Goal: Information Seeking & Learning: Check status

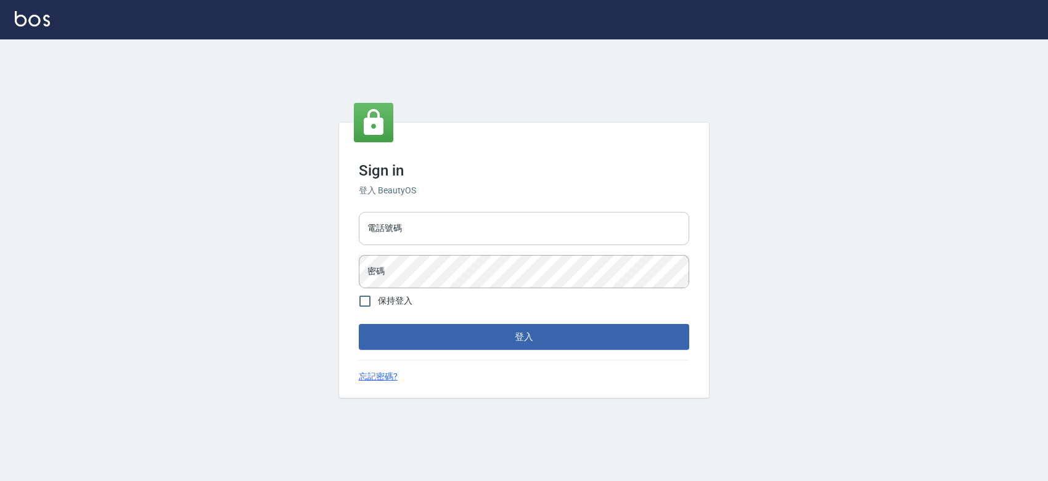
click at [521, 225] on input "電話號碼" at bounding box center [524, 228] width 330 height 33
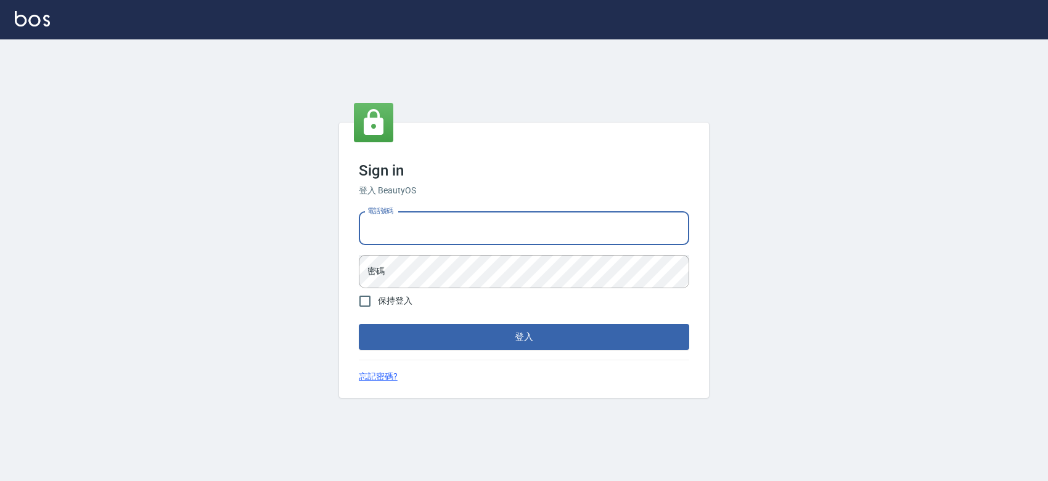
type input "0427061917"
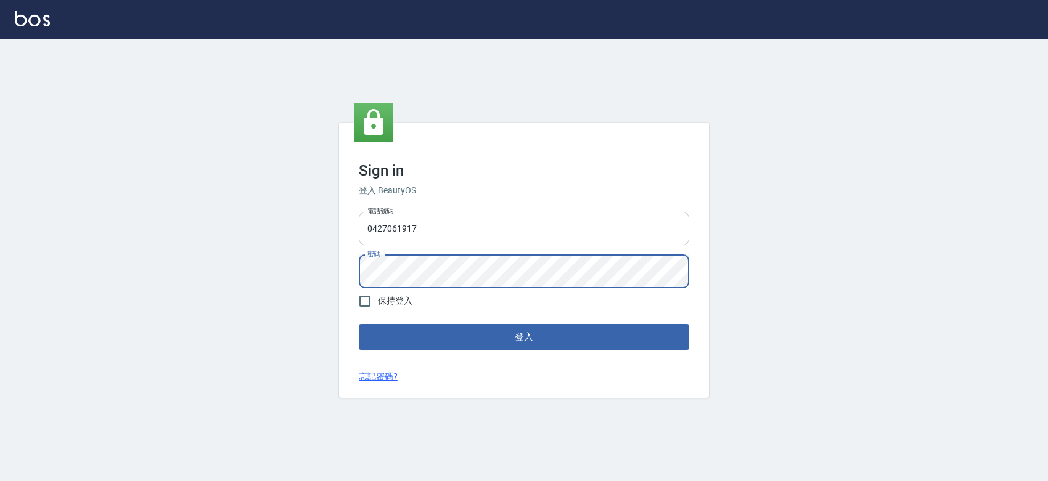
click at [359, 324] on button "登入" at bounding box center [524, 337] width 330 height 26
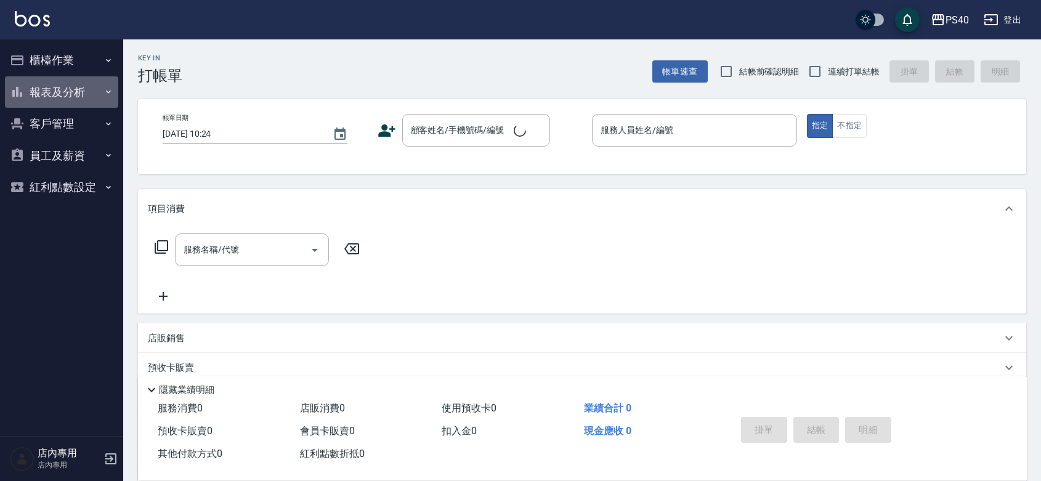
click at [104, 93] on icon "button" at bounding box center [109, 92] width 10 height 10
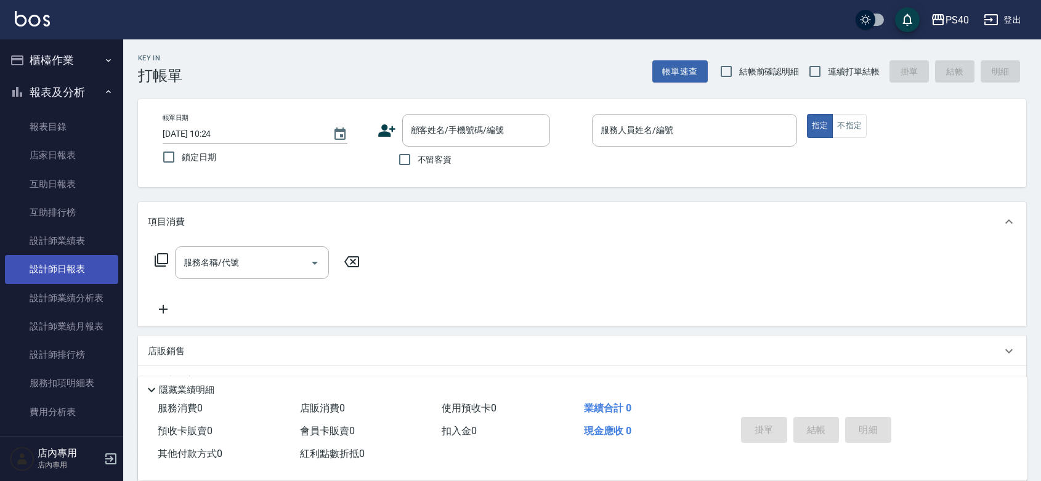
click at [60, 276] on link "設計師日報表" at bounding box center [61, 269] width 113 height 28
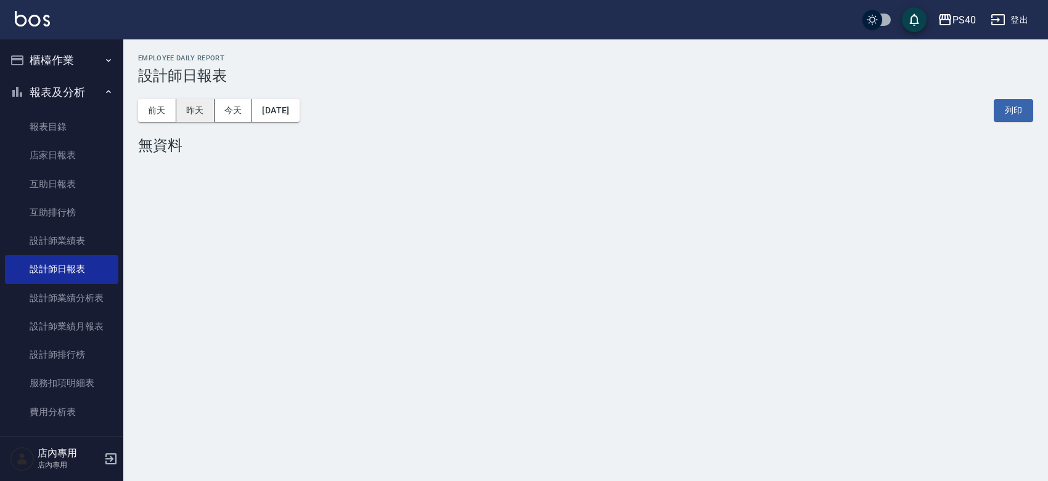
click at [189, 110] on button "昨天" at bounding box center [195, 110] width 38 height 23
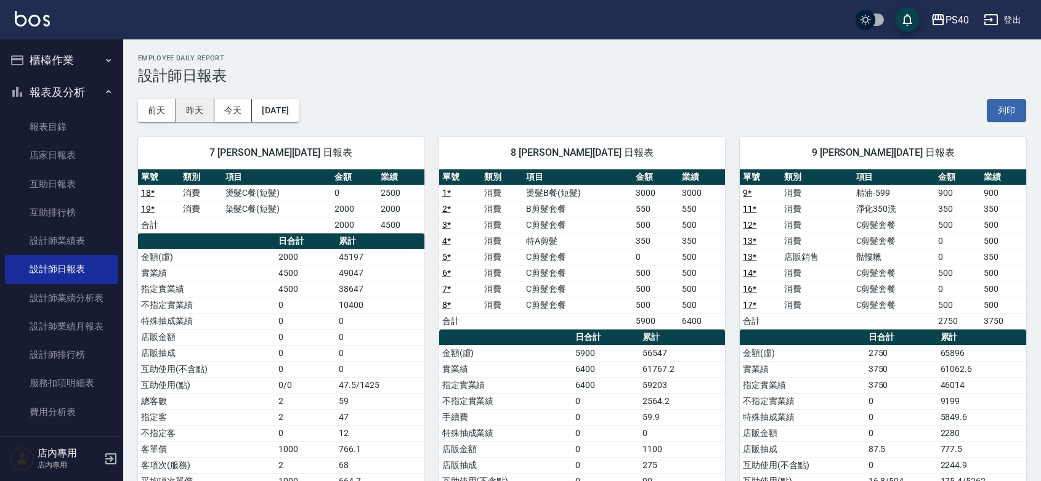
click at [195, 107] on button "昨天" at bounding box center [195, 110] width 38 height 23
click at [165, 113] on button "前天" at bounding box center [157, 110] width 38 height 23
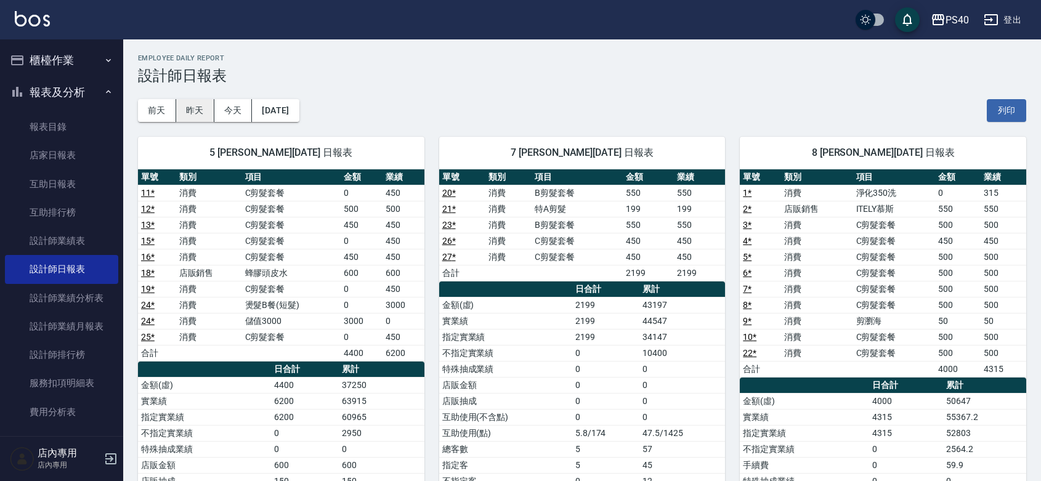
click at [202, 108] on button "昨天" at bounding box center [195, 110] width 38 height 23
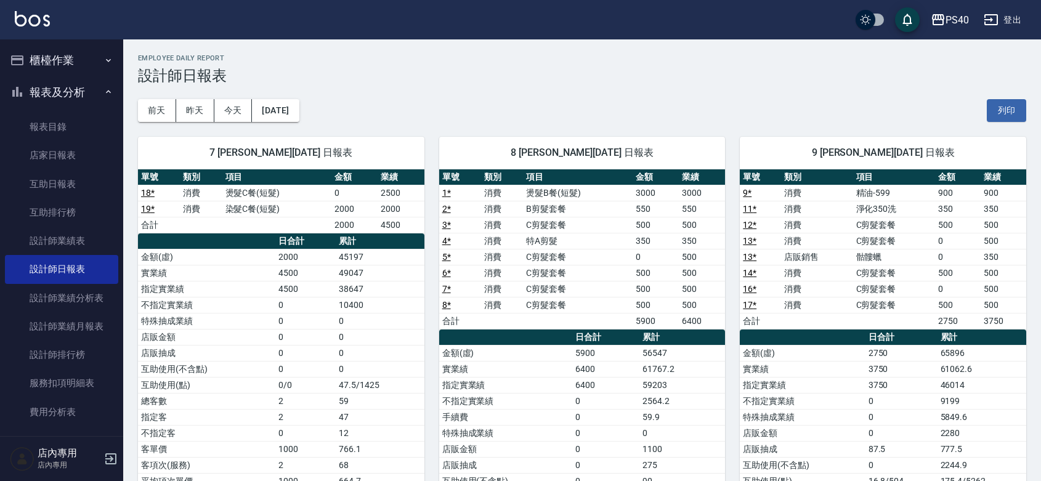
click at [853, 88] on div "[DATE] [DATE] [DATE] [DATE] 列印" at bounding box center [582, 110] width 889 height 52
click at [153, 103] on button "前天" at bounding box center [157, 110] width 38 height 23
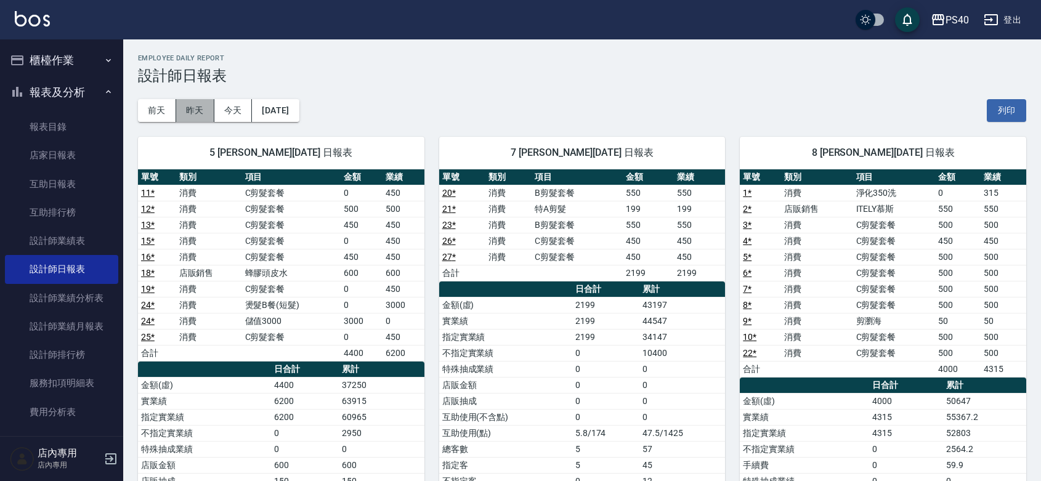
click at [202, 109] on button "昨天" at bounding box center [195, 110] width 38 height 23
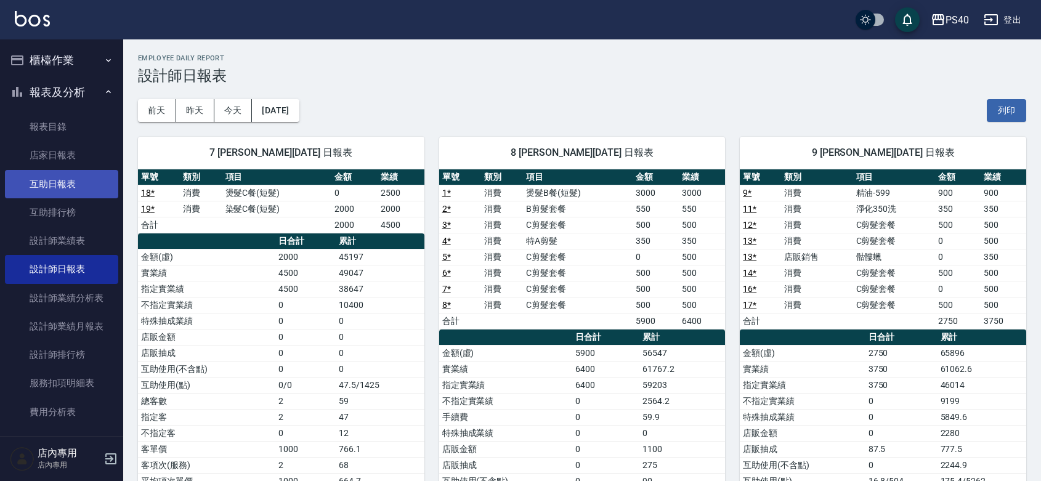
click at [60, 192] on link "互助日報表" at bounding box center [61, 184] width 113 height 28
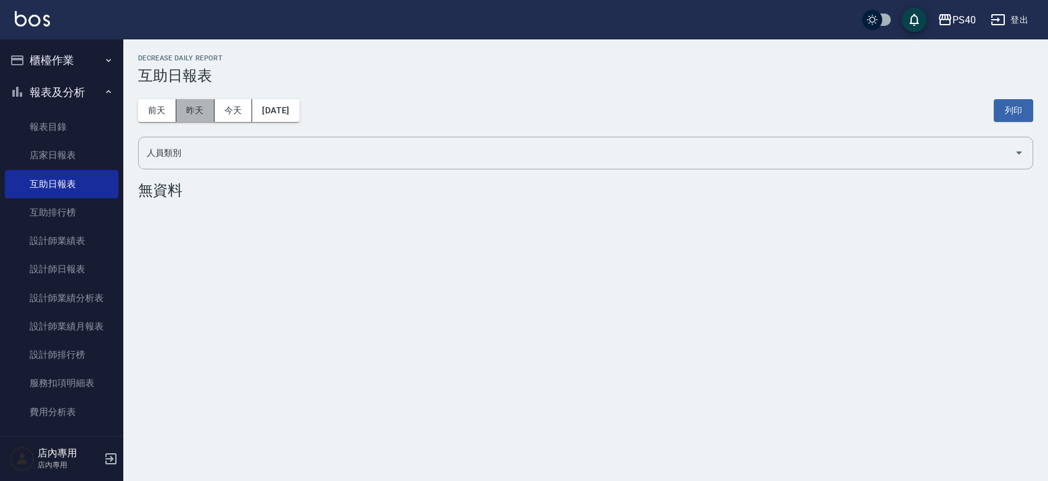
click at [198, 112] on button "昨天" at bounding box center [195, 110] width 38 height 23
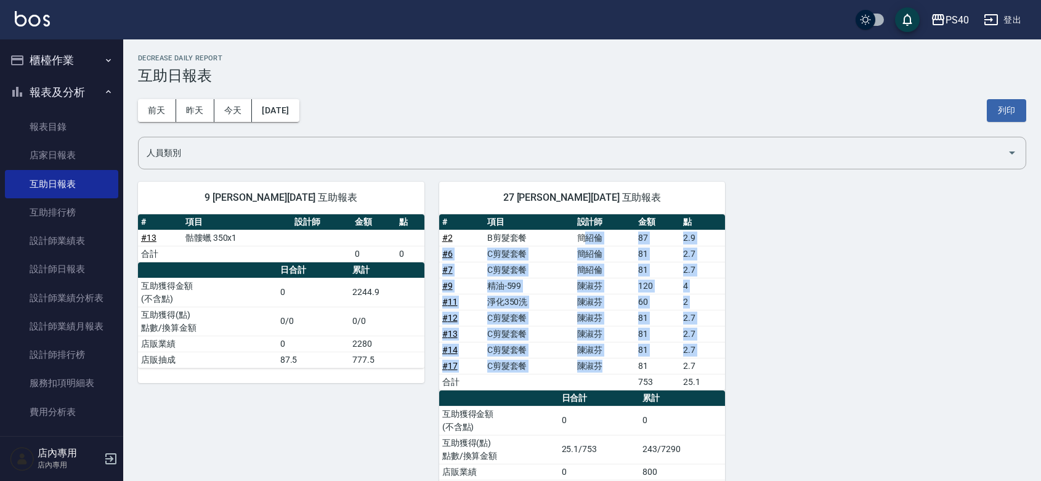
drag, startPoint x: 609, startPoint y: 365, endPoint x: 585, endPoint y: 238, distance: 128.5
click at [585, 238] on tbody "# 2 B剪髮套餐 [PERSON_NAME] 87 2.9 # 6 C剪髮套餐 [PERSON_NAME] 81 2.7 # 7 C剪髮套餐 [PERSON…" at bounding box center [582, 310] width 287 height 160
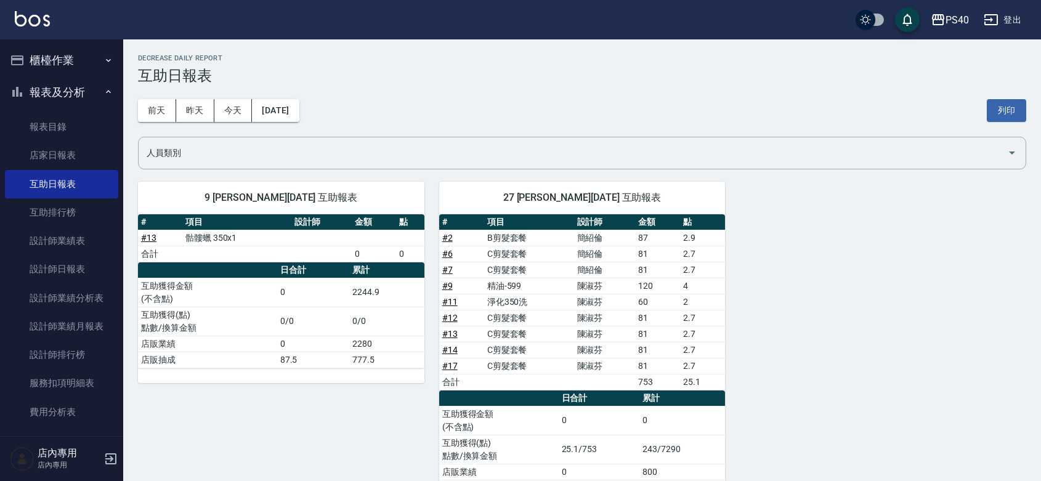
click at [910, 241] on div "9 [PERSON_NAME][DATE] 互助報表 # 項目 設計師 金額 點 # 13 骷髏蠟 350x1 合計 0 0 日合計 累計 互助獲得金額 (不…" at bounding box center [574, 339] width 903 height 344
click at [566, 377] on tbody "# 2 B剪髮套餐 [PERSON_NAME] 87 2.9 # 6 C剪髮套餐 [PERSON_NAME] 81 2.7 # 7 C剪髮套餐 [PERSON…" at bounding box center [582, 310] width 287 height 160
drag, startPoint x: 599, startPoint y: 349, endPoint x: 577, endPoint y: 353, distance: 22.0
click at [577, 354] on td "陳淑芬" at bounding box center [605, 350] width 62 height 16
drag, startPoint x: 595, startPoint y: 333, endPoint x: 583, endPoint y: 336, distance: 12.6
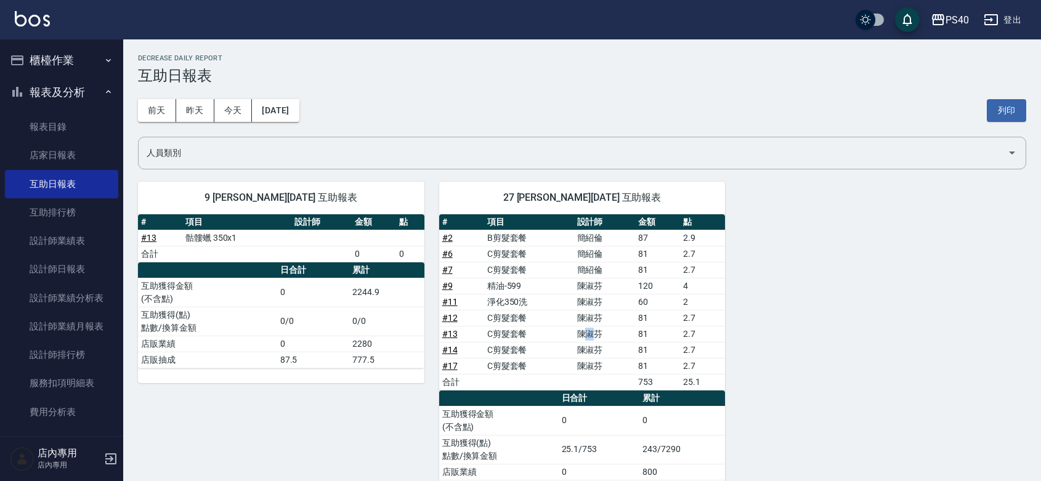
click at [583, 336] on td "陳淑芬" at bounding box center [605, 334] width 62 height 16
drag, startPoint x: 589, startPoint y: 315, endPoint x: 577, endPoint y: 318, distance: 12.1
click at [577, 318] on td "陳淑芬" at bounding box center [605, 318] width 62 height 16
click at [581, 303] on td "陳淑芬" at bounding box center [605, 302] width 62 height 16
click at [588, 285] on td "陳淑芬" at bounding box center [605, 286] width 62 height 16
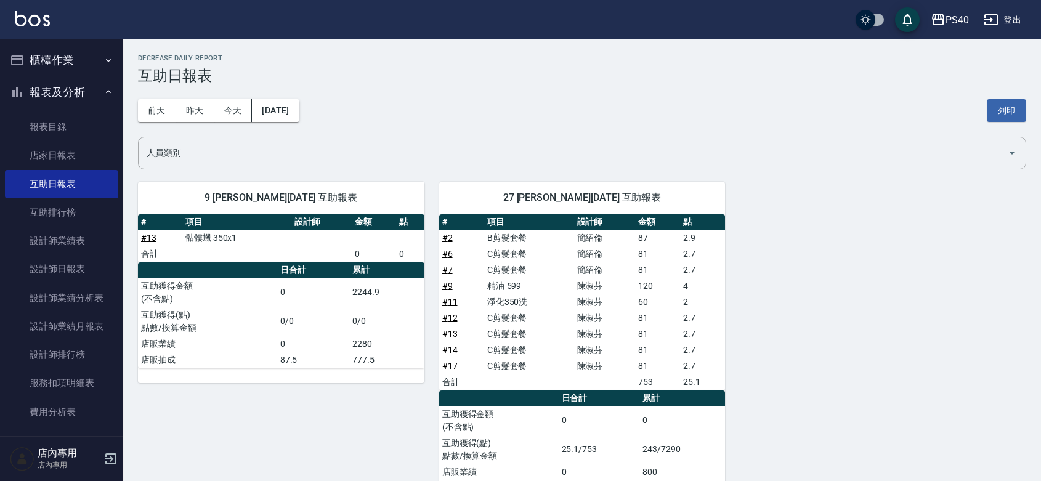
click at [590, 272] on td "簡紹倫" at bounding box center [605, 270] width 62 height 16
click at [593, 256] on td "簡紹倫" at bounding box center [605, 254] width 62 height 16
click at [592, 238] on td "簡紹倫" at bounding box center [605, 238] width 62 height 16
click at [164, 111] on button "前天" at bounding box center [157, 110] width 38 height 23
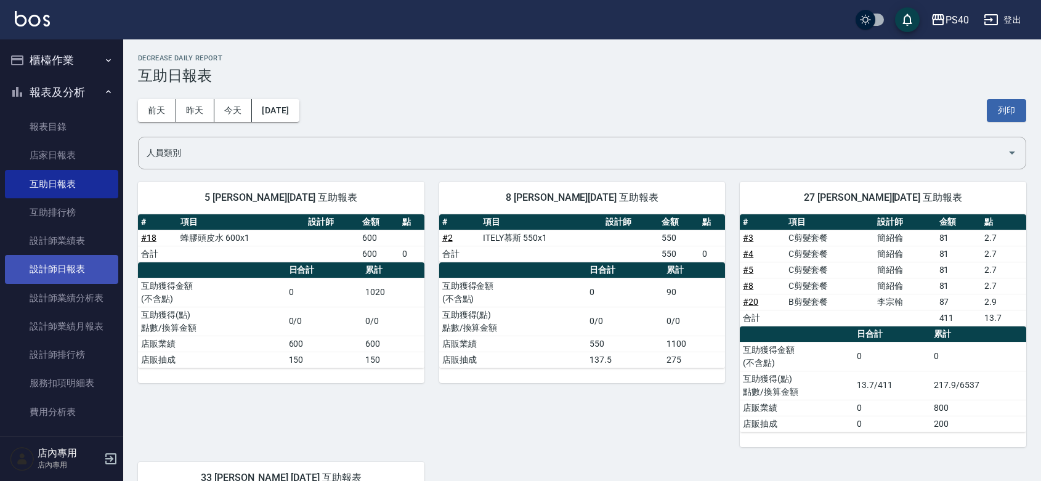
click at [49, 266] on link "設計師日報表" at bounding box center [61, 269] width 113 height 28
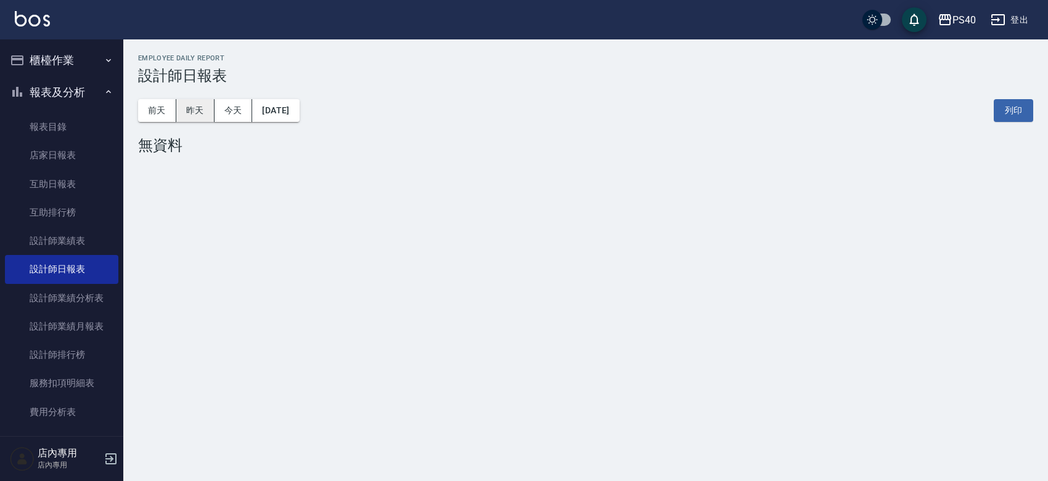
click at [211, 117] on button "昨天" at bounding box center [195, 110] width 38 height 23
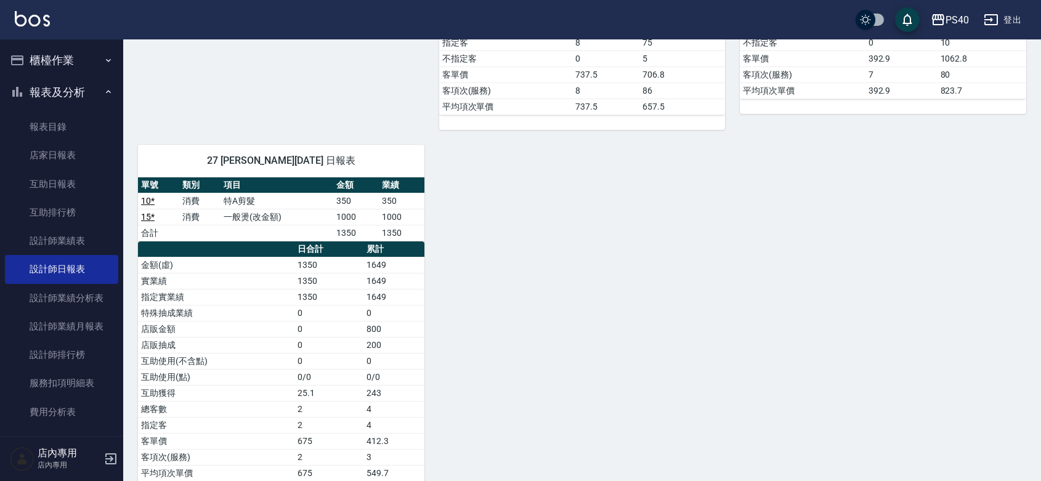
scroll to position [523, 0]
